Goal: Task Accomplishment & Management: Use online tool/utility

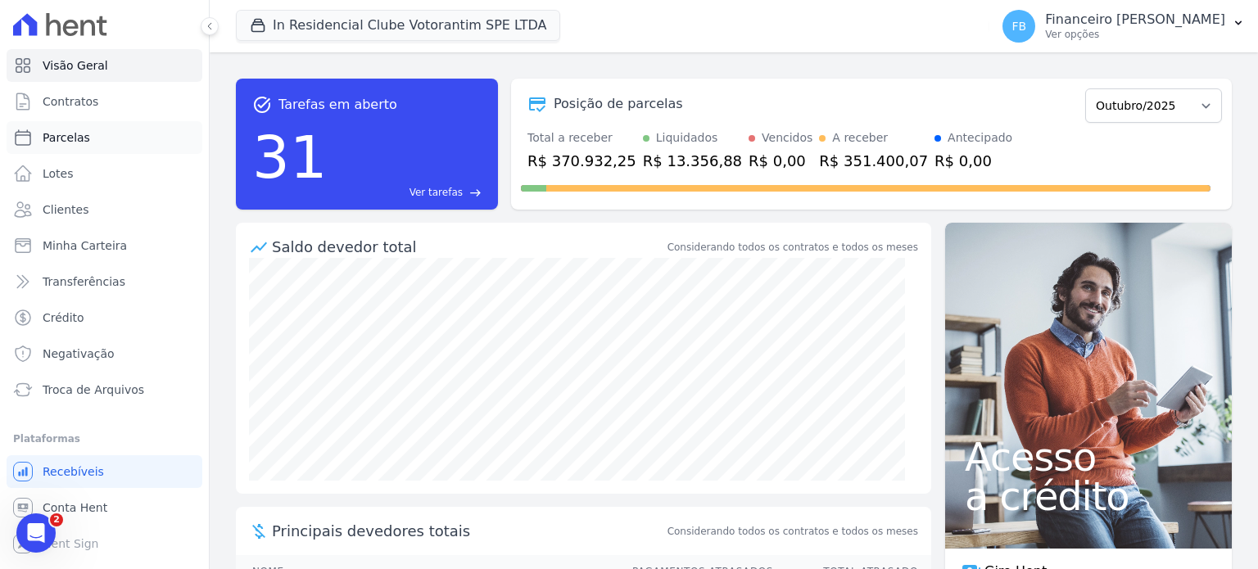
click at [68, 146] on link "Parcelas" at bounding box center [105, 137] width 196 height 33
select select
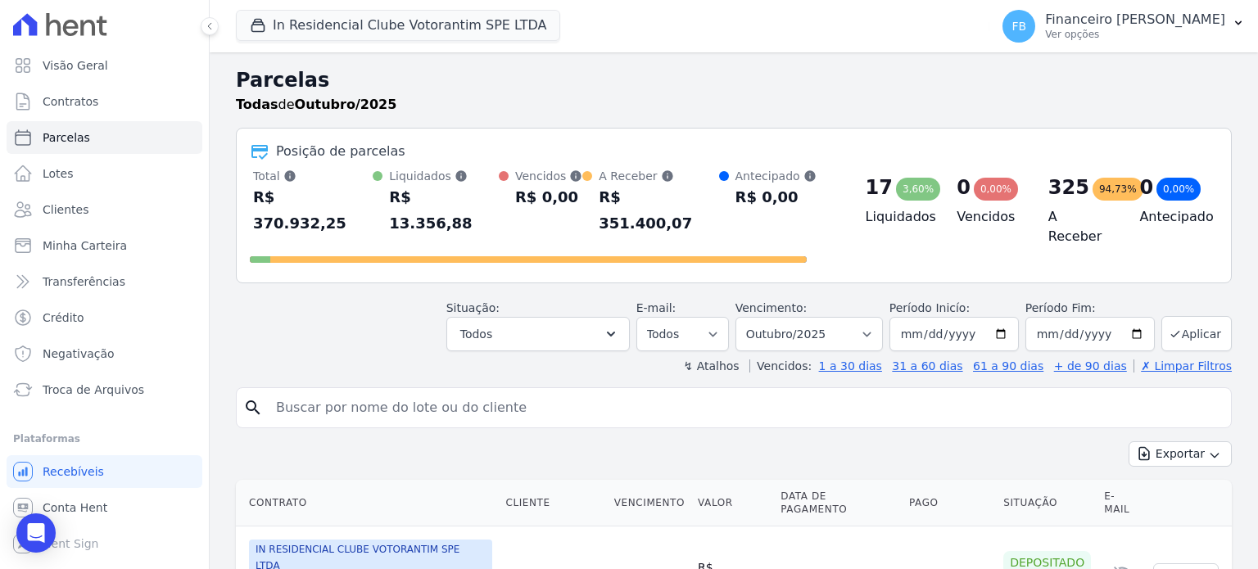
click at [315, 391] on input "search" at bounding box center [745, 407] width 958 height 33
type input "ana carolina"
select select
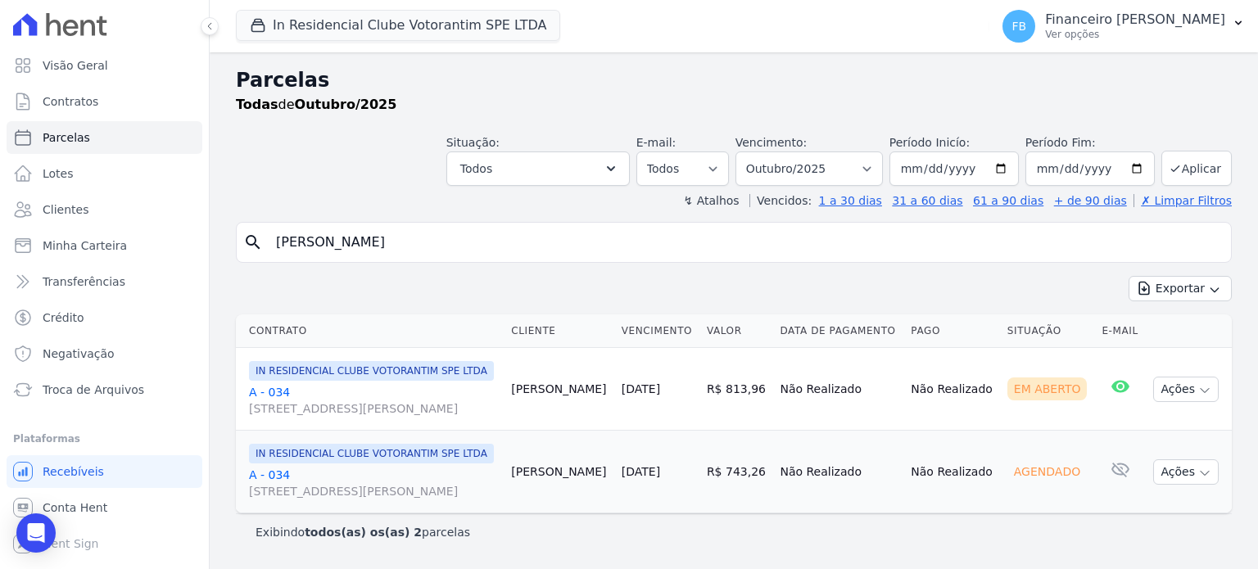
click at [282, 404] on link "A - 034 Avenida Antônio Carlos Comitre, 1328, sala B, Parque Campolim" at bounding box center [373, 400] width 249 height 33
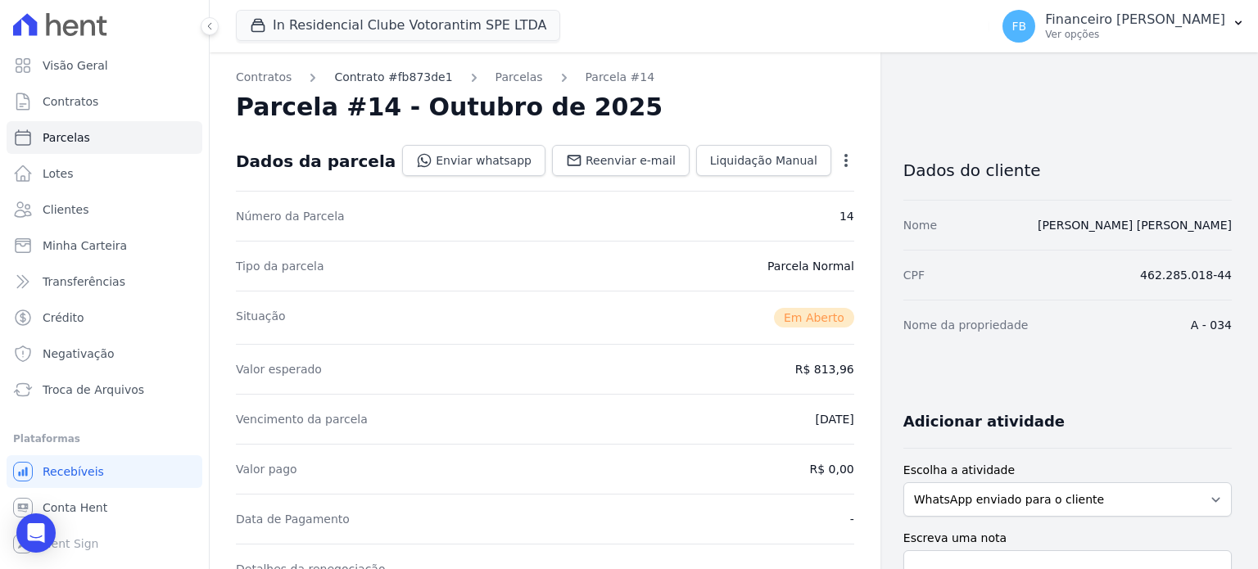
click at [382, 77] on link "Contrato #fb873de1" at bounding box center [393, 77] width 118 height 17
select select
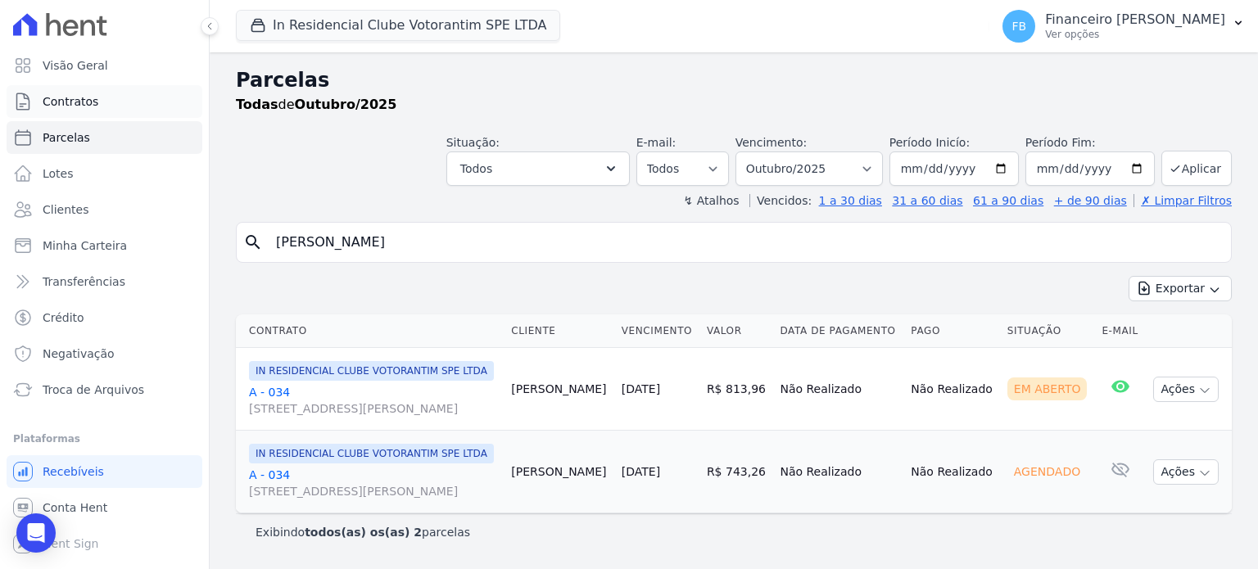
click at [83, 102] on span "Contratos" at bounding box center [71, 101] width 56 height 16
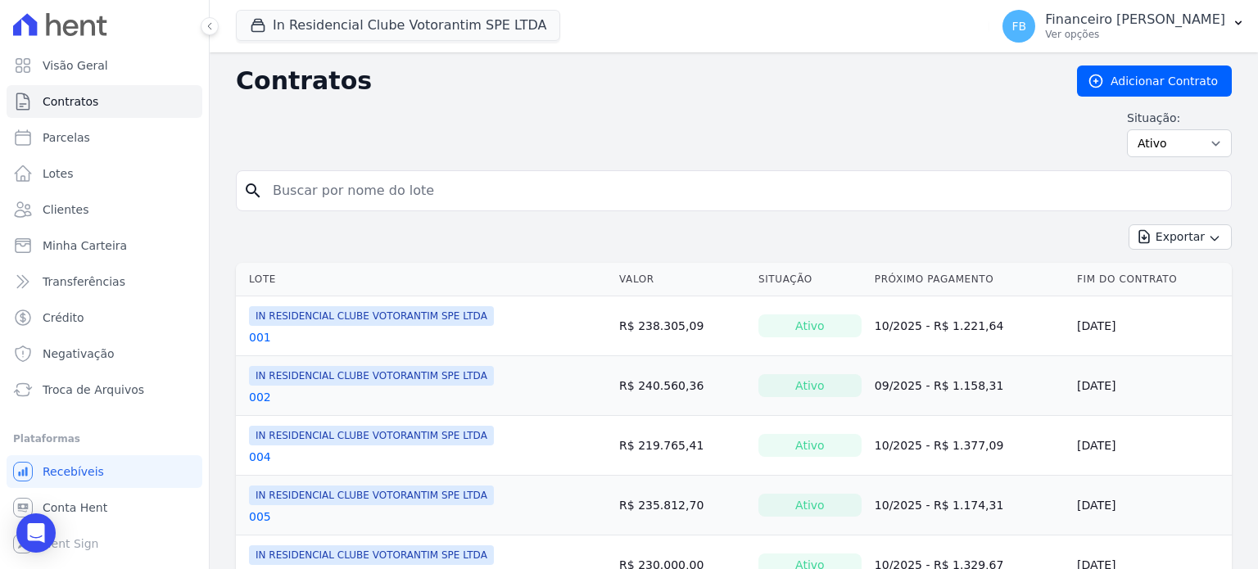
click at [337, 195] on input "search" at bounding box center [743, 190] width 961 height 33
type input "115"
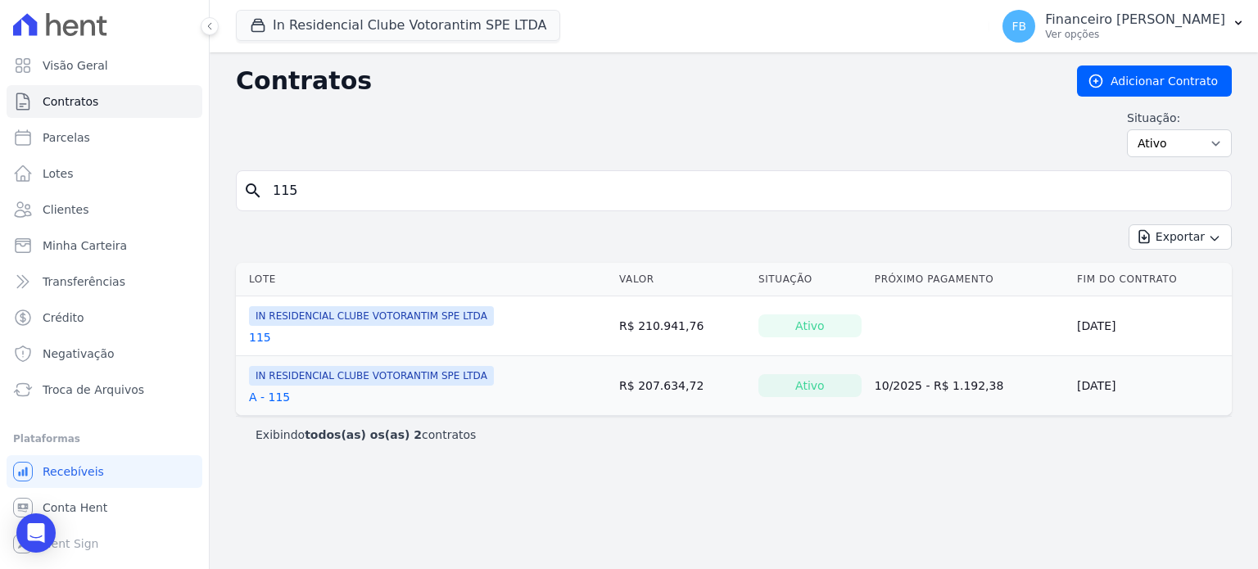
click at [271, 397] on link "A - 115" at bounding box center [269, 397] width 41 height 16
click at [329, 207] on div "search 115" at bounding box center [734, 190] width 996 height 41
click at [336, 197] on input "115" at bounding box center [743, 190] width 961 height 33
type input "155"
click at [278, 395] on link "A - 155" at bounding box center [269, 397] width 41 height 16
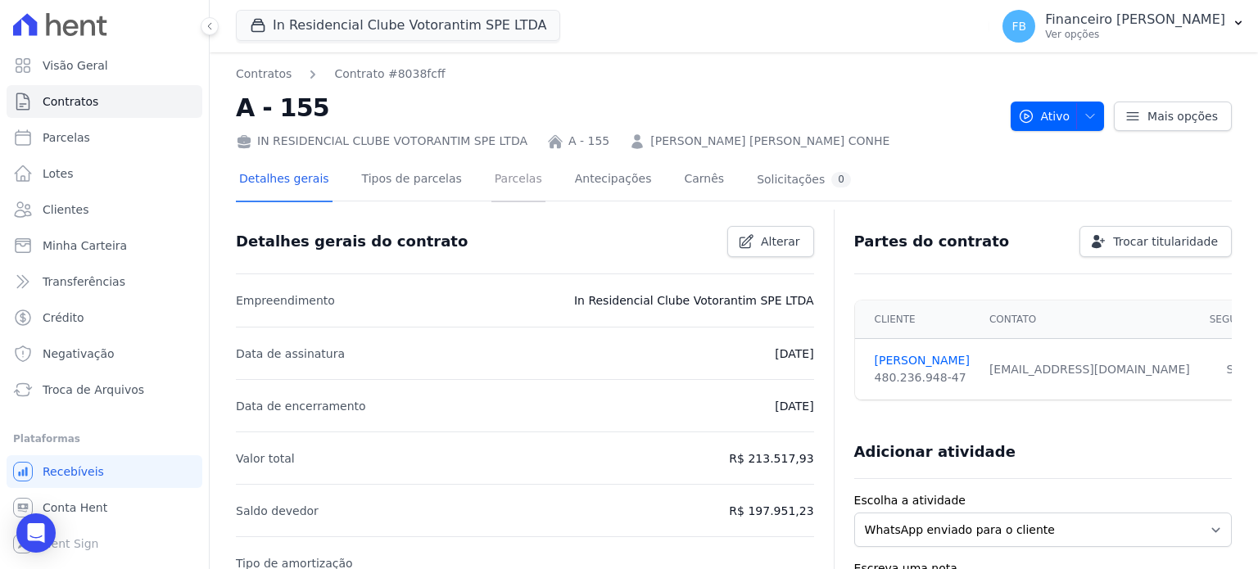
click at [502, 181] on link "Parcelas" at bounding box center [518, 180] width 54 height 43
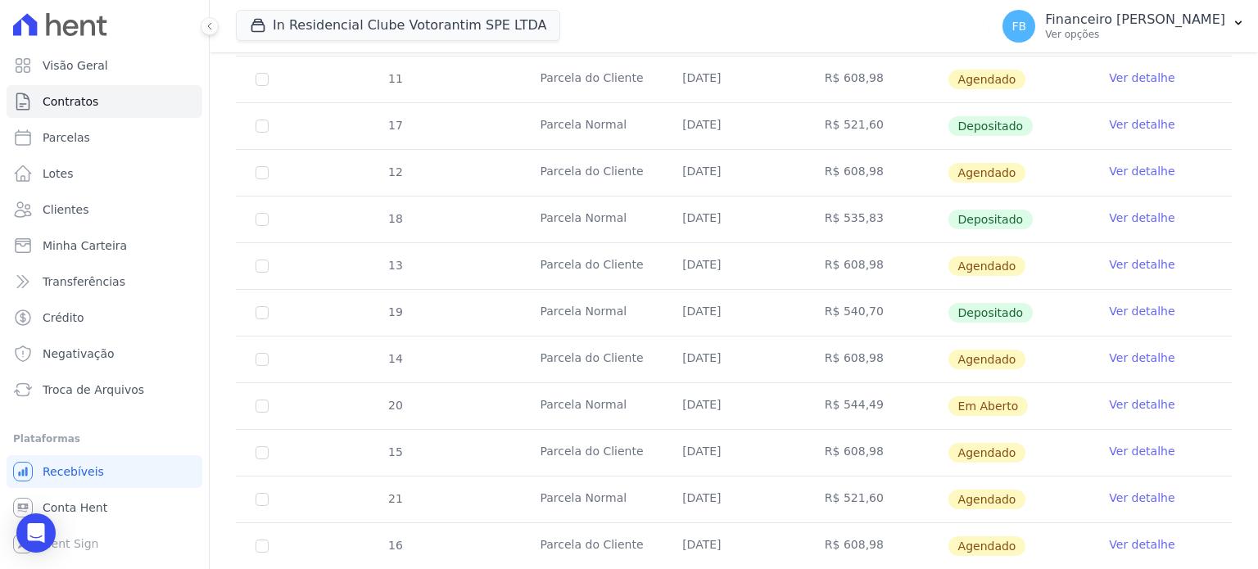
scroll to position [901, 0]
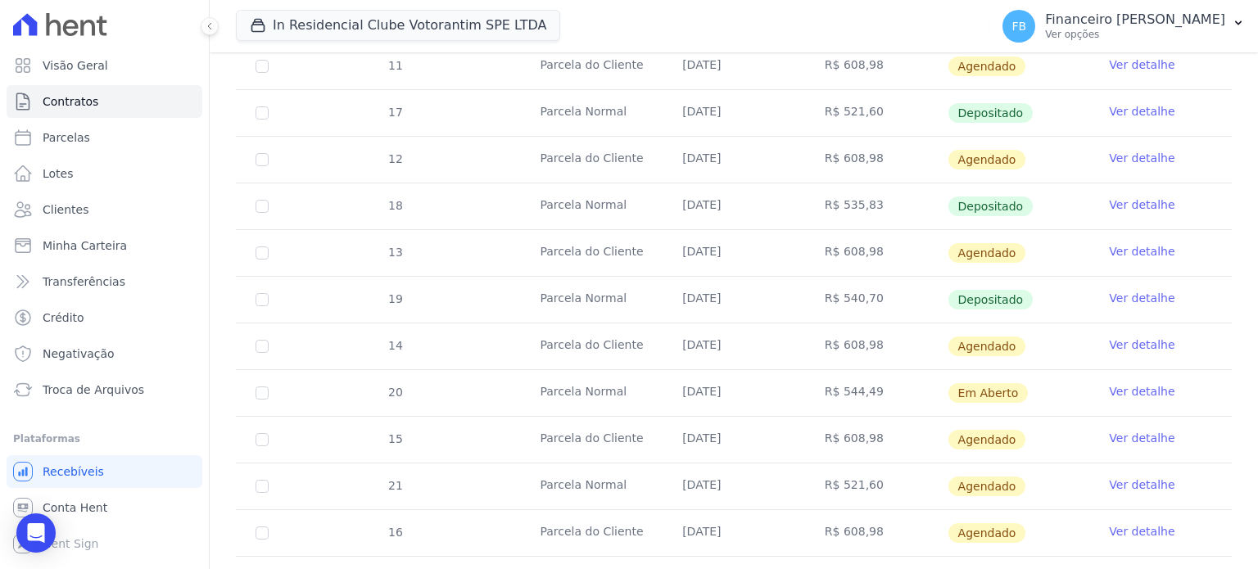
click at [1118, 386] on link "Ver detalhe" at bounding box center [1142, 391] width 66 height 16
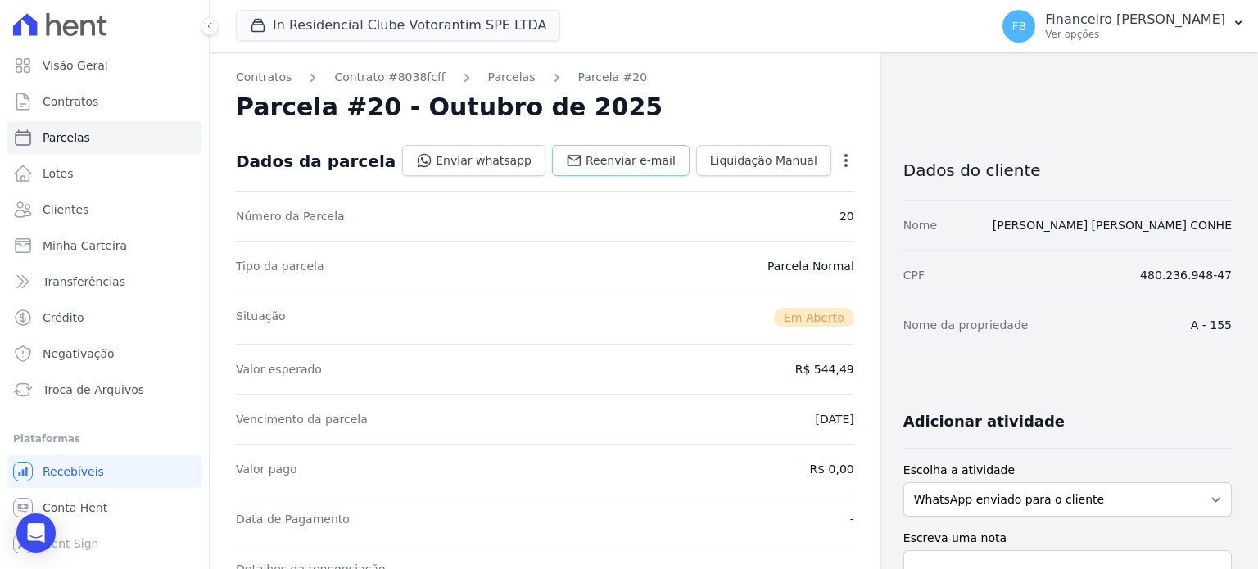
click at [601, 163] on span "Reenviar e-mail" at bounding box center [630, 160] width 90 height 16
